Goal: Task Accomplishment & Management: Manage account settings

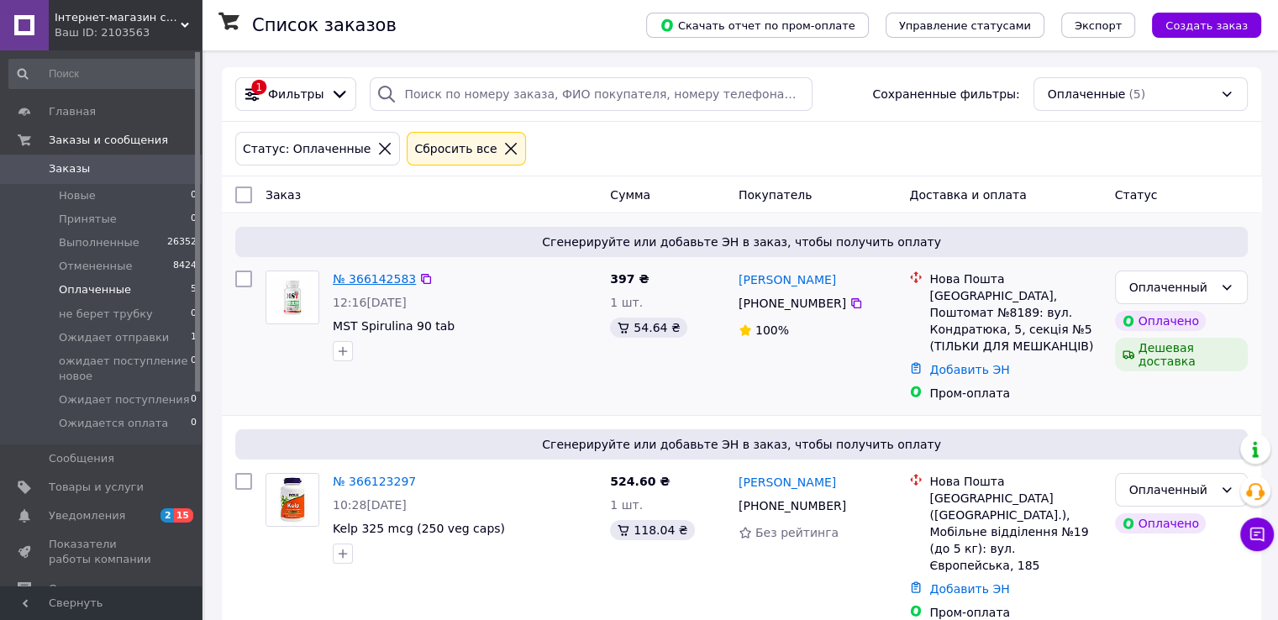
click at [379, 273] on link "№ 366142583" at bounding box center [374, 278] width 83 height 13
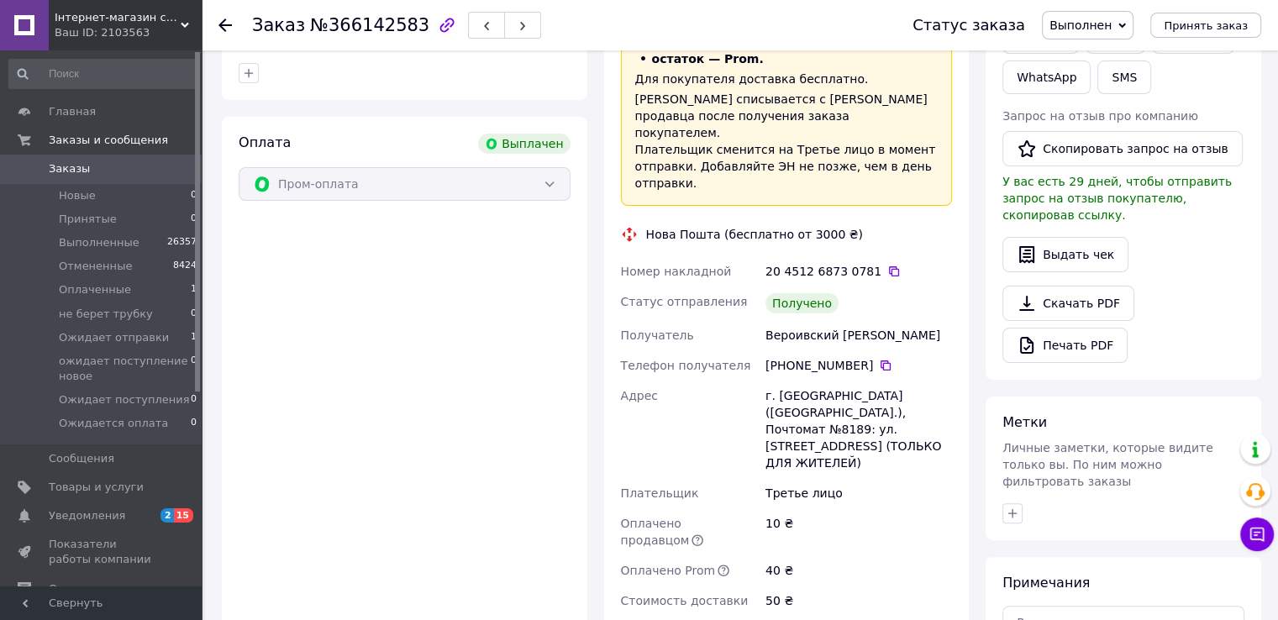
scroll to position [408, 0]
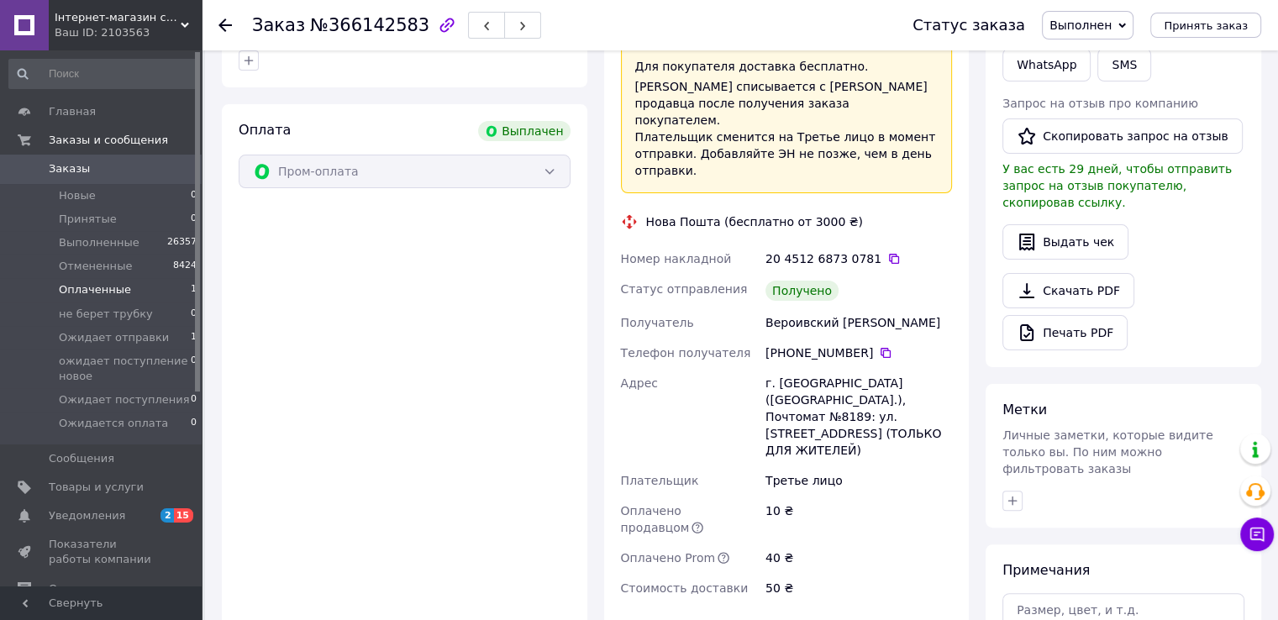
click at [89, 292] on span "Оплаченные" at bounding box center [95, 289] width 72 height 15
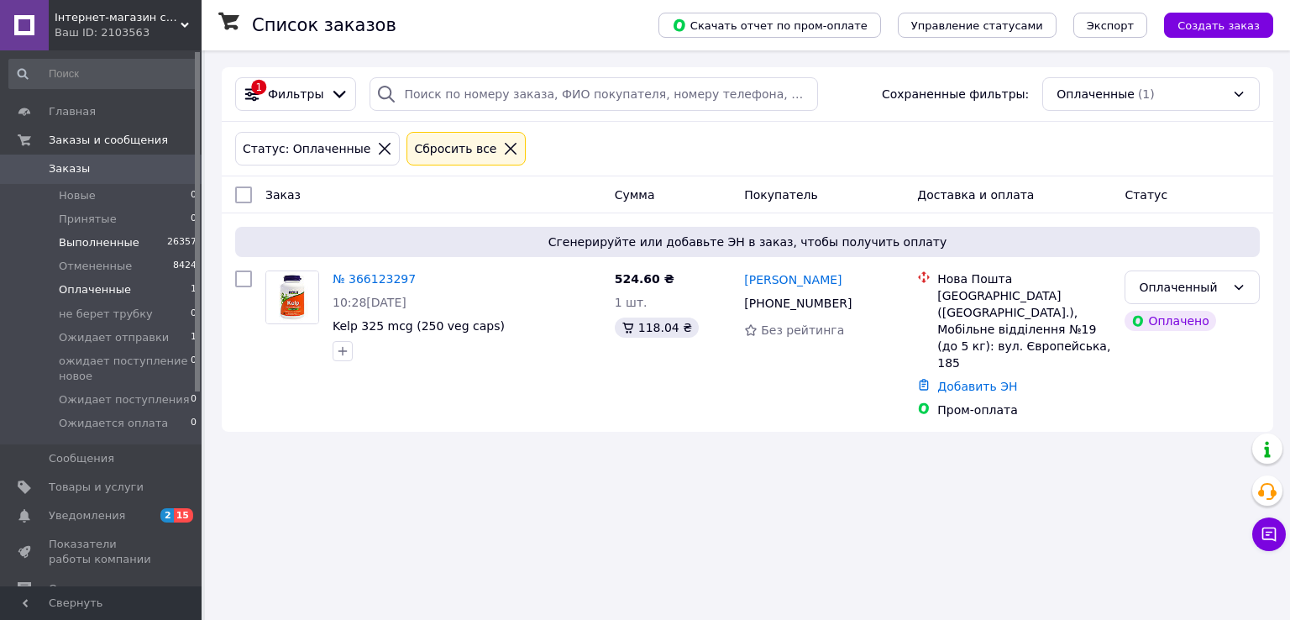
click at [90, 245] on span "Выполненные" at bounding box center [99, 242] width 81 height 15
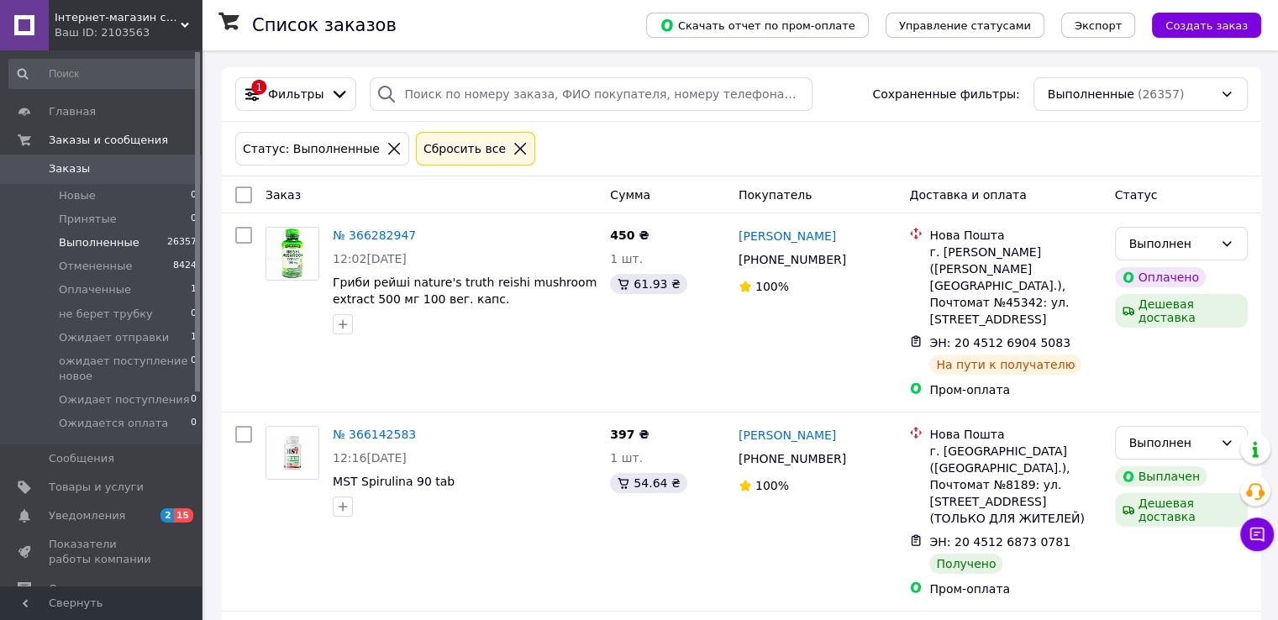
scroll to position [31, 0]
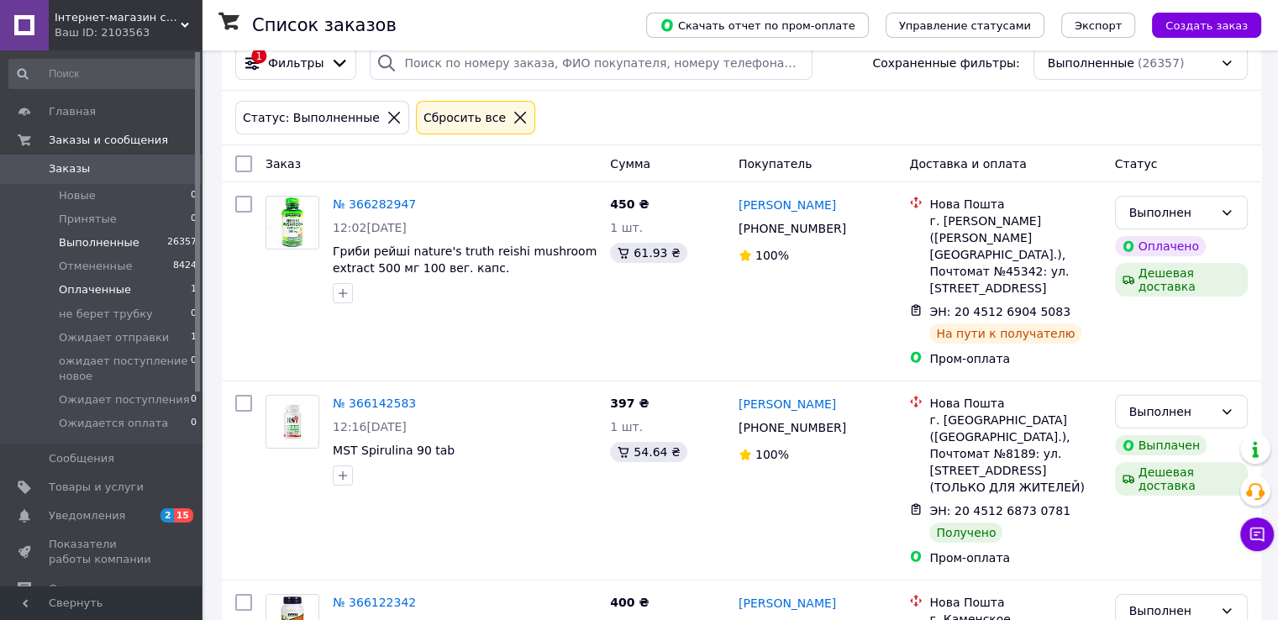
click at [130, 292] on li "Оплаченные 1" at bounding box center [103, 290] width 207 height 24
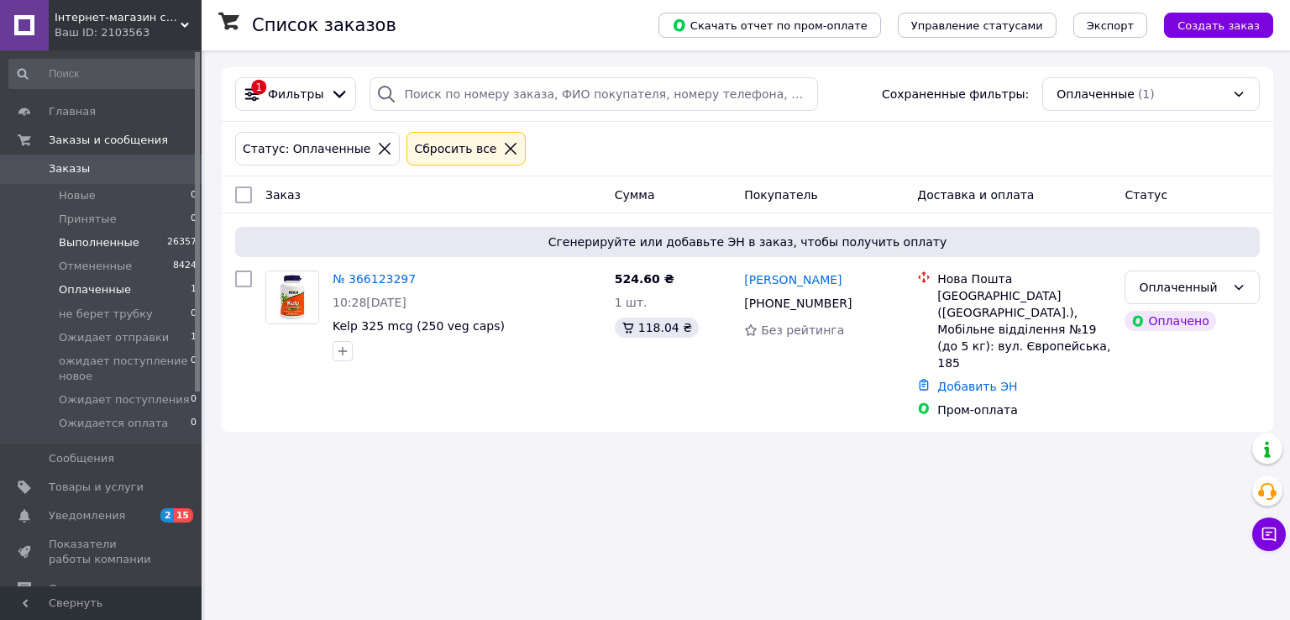
click at [105, 243] on span "Выполненные" at bounding box center [99, 242] width 81 height 15
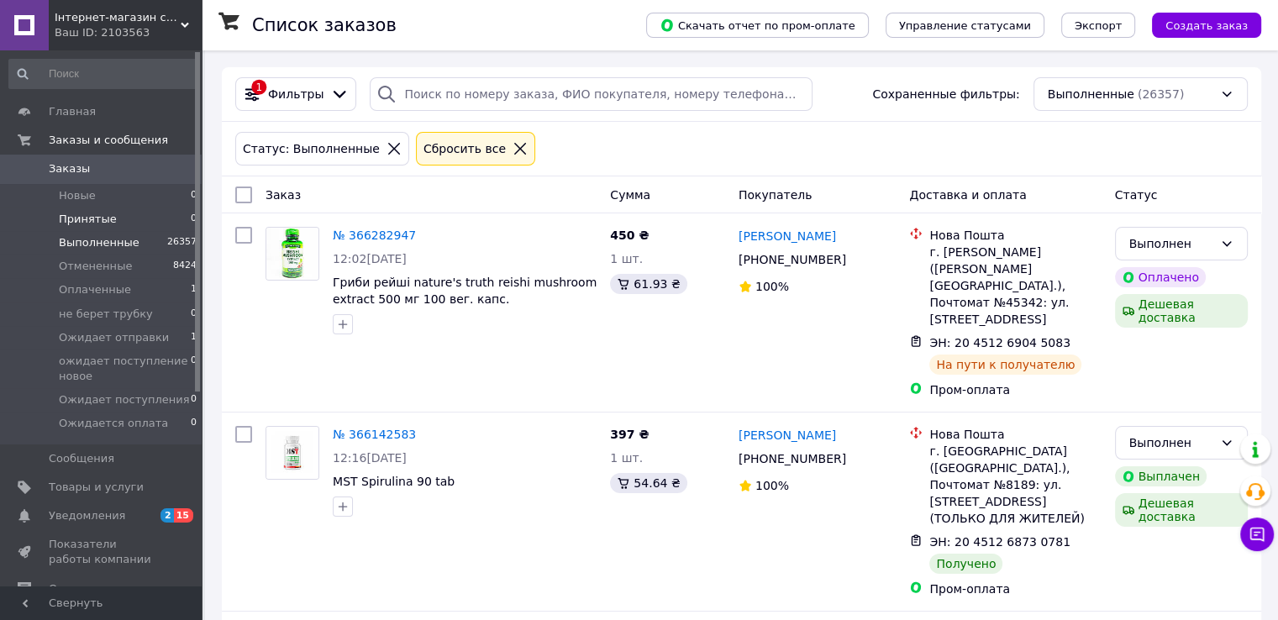
click at [97, 219] on span "Принятые" at bounding box center [88, 219] width 58 height 15
